Goal: Transaction & Acquisition: Purchase product/service

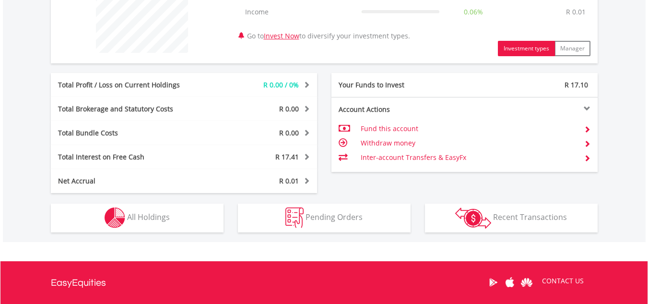
scroll to position [364, 0]
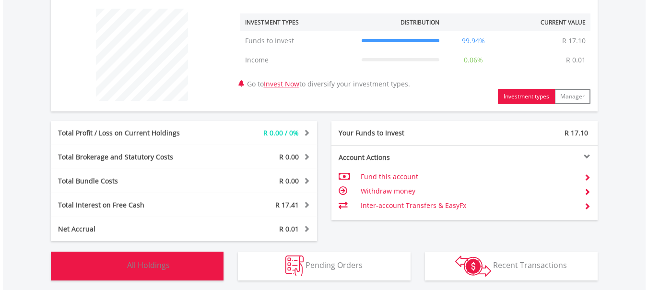
click at [148, 261] on span "All Holdings" at bounding box center [148, 265] width 43 height 11
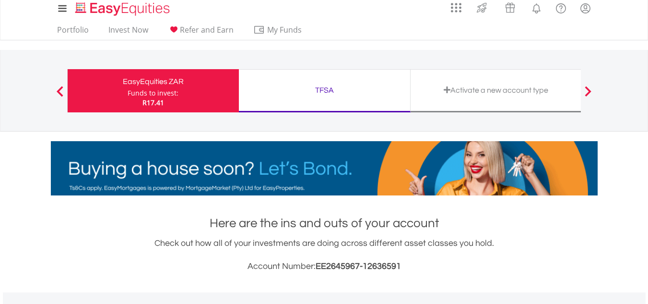
scroll to position [0, 0]
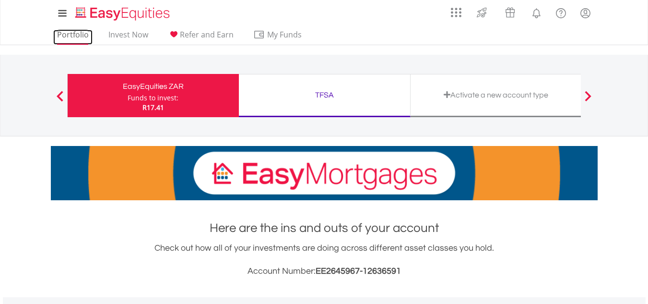
click at [71, 36] on link "Portfolio" at bounding box center [72, 37] width 39 height 15
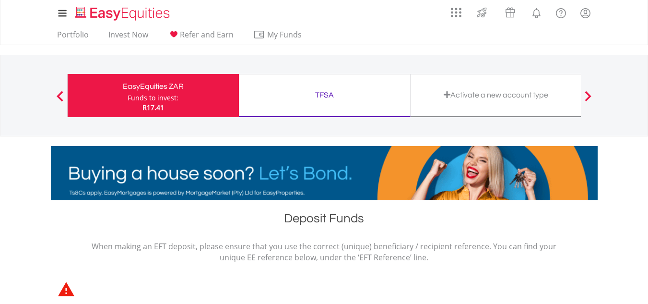
click at [319, 96] on div "TFSA" at bounding box center [325, 94] width 160 height 13
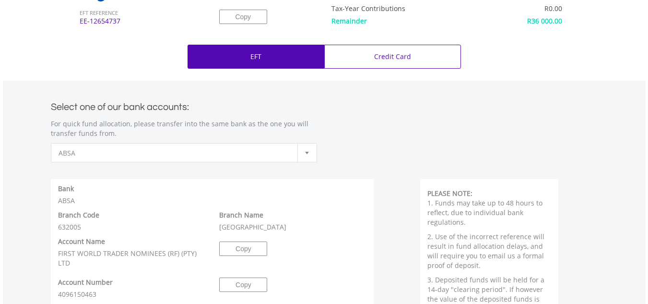
scroll to position [384, 0]
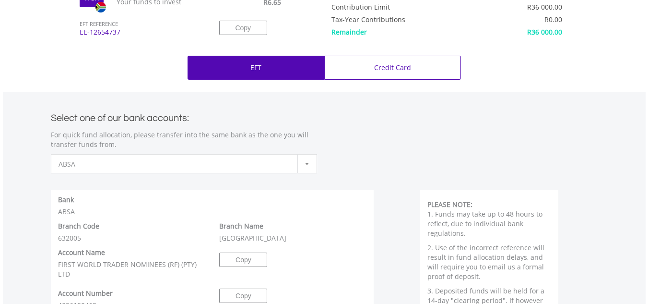
click at [275, 71] on div "EFT" at bounding box center [256, 68] width 137 height 24
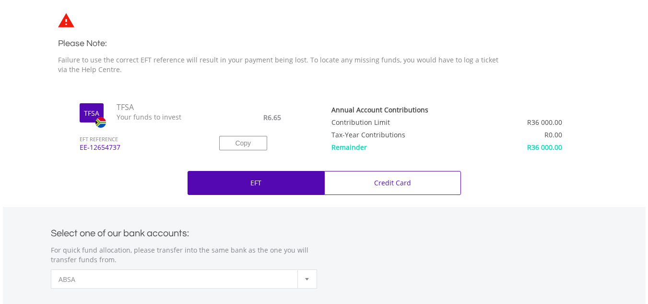
scroll to position [240, 0]
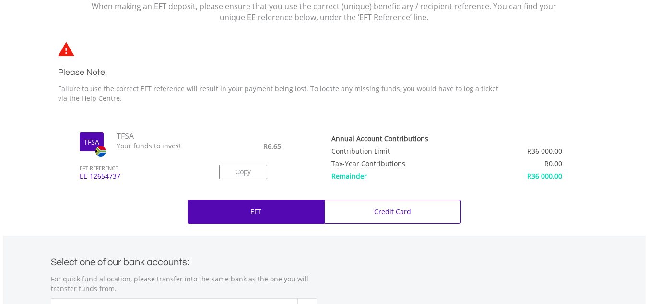
click at [374, 152] on td "Contribution Limit" at bounding box center [405, 149] width 147 height 12
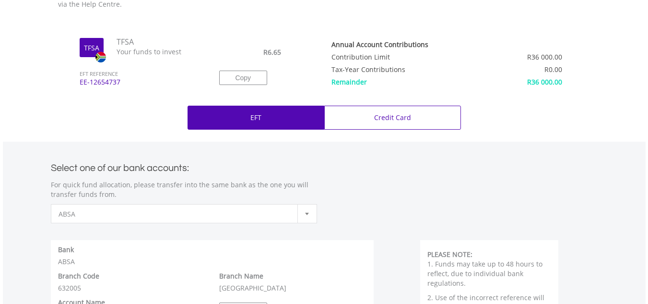
scroll to position [336, 0]
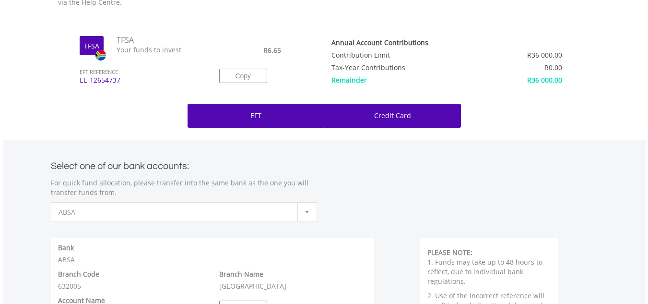
click at [365, 116] on div "Credit Card" at bounding box center [392, 116] width 137 height 24
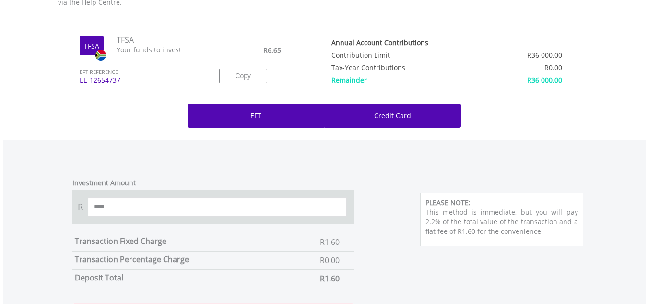
click at [272, 119] on div "EFT" at bounding box center [256, 116] width 137 height 24
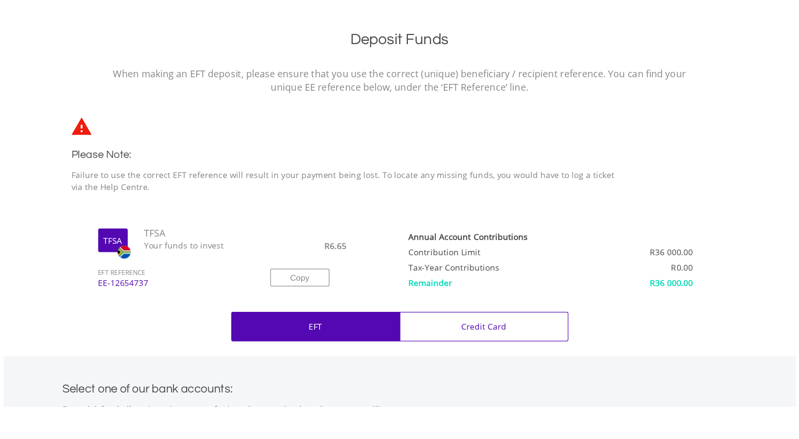
scroll to position [192, 0]
